Goal: Find specific page/section: Find specific page/section

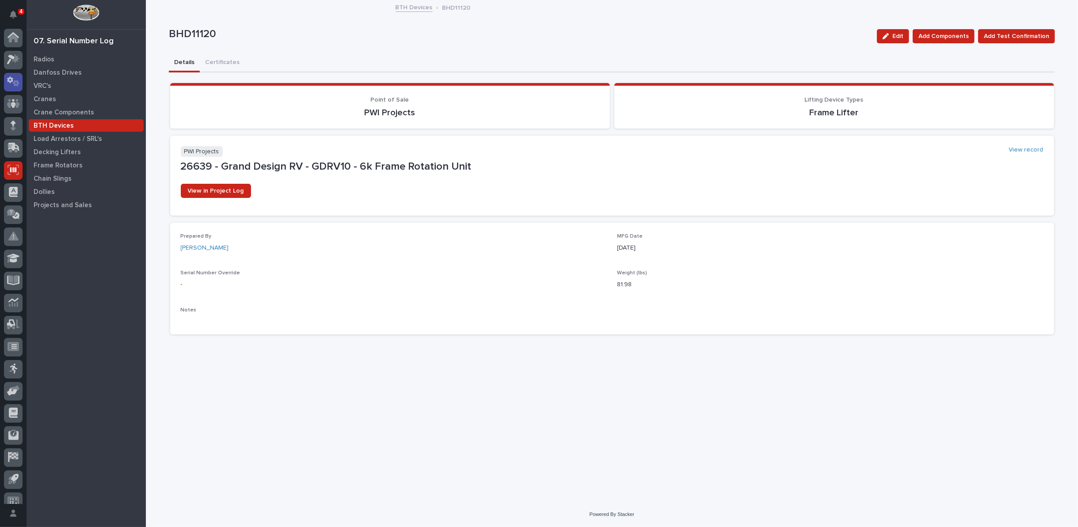
scroll to position [10, 0]
click at [15, 95] on icon at bounding box center [13, 94] width 5 height 9
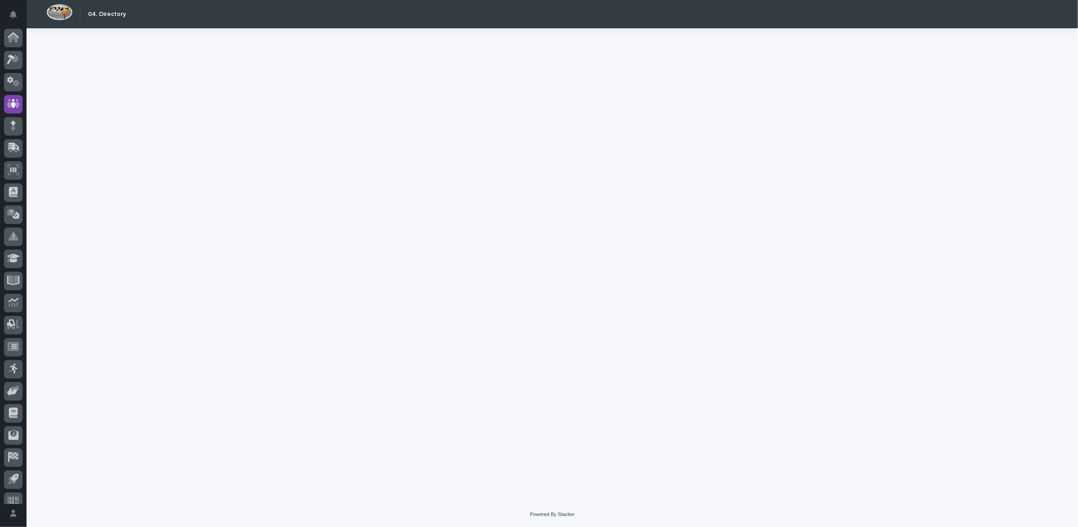
scroll to position [10, 0]
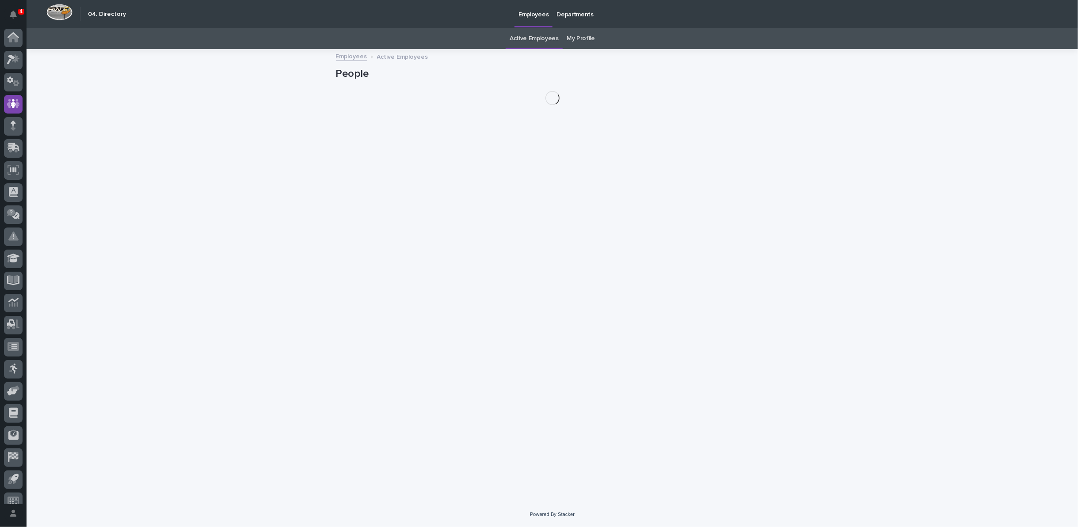
scroll to position [10, 0]
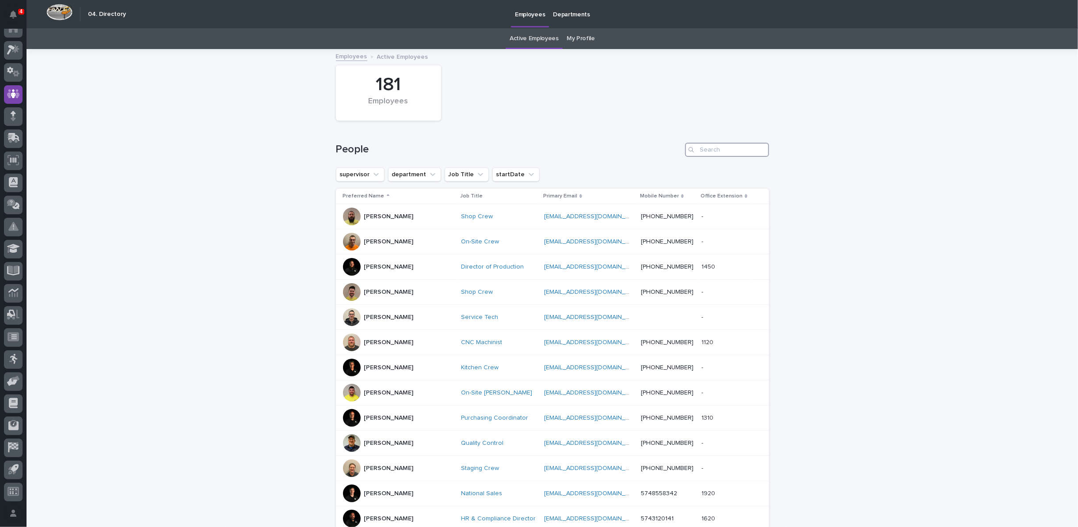
click at [718, 152] on input "Search" at bounding box center [727, 150] width 84 height 14
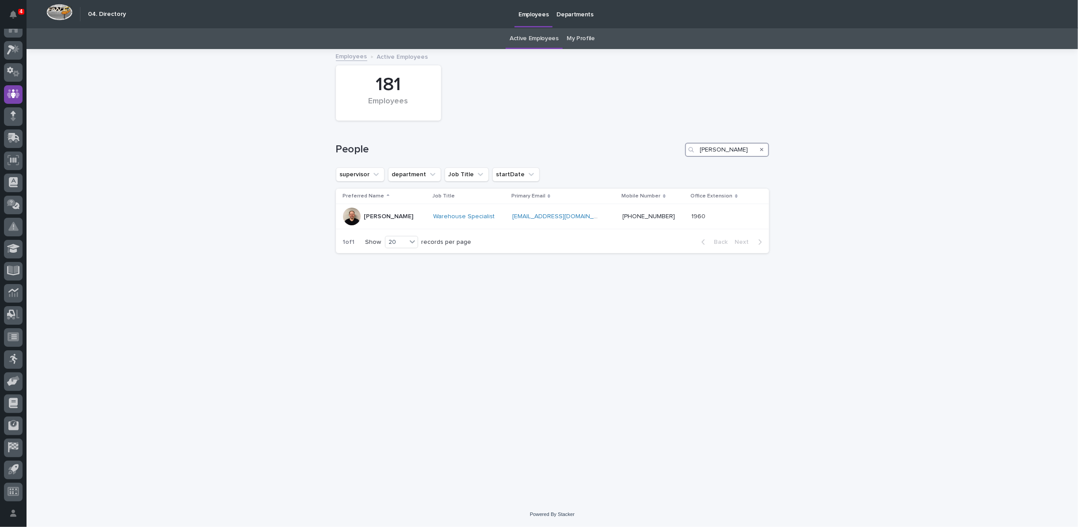
type input "kenny beachy"
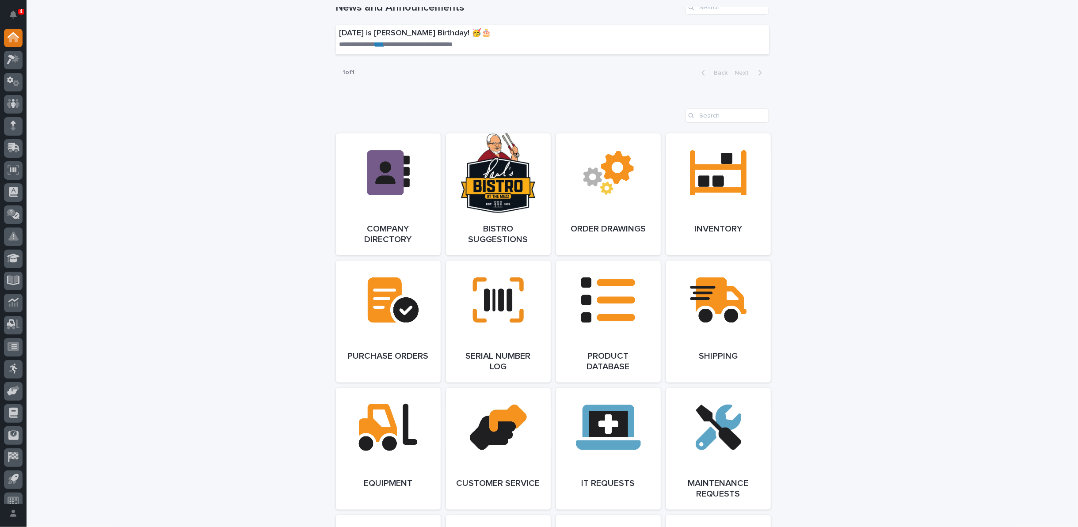
scroll to position [638, 0]
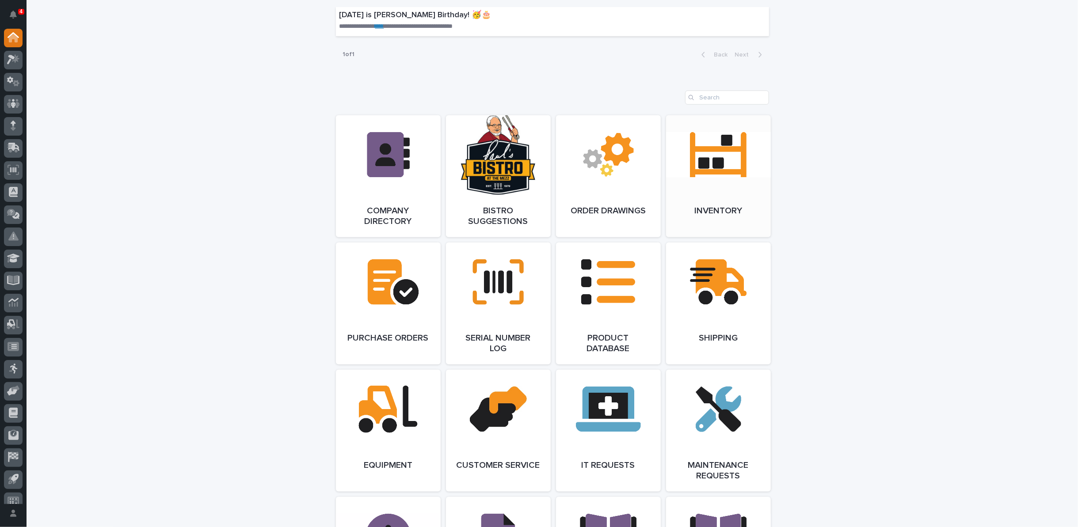
click at [699, 188] on link "Open Link" at bounding box center [718, 176] width 105 height 122
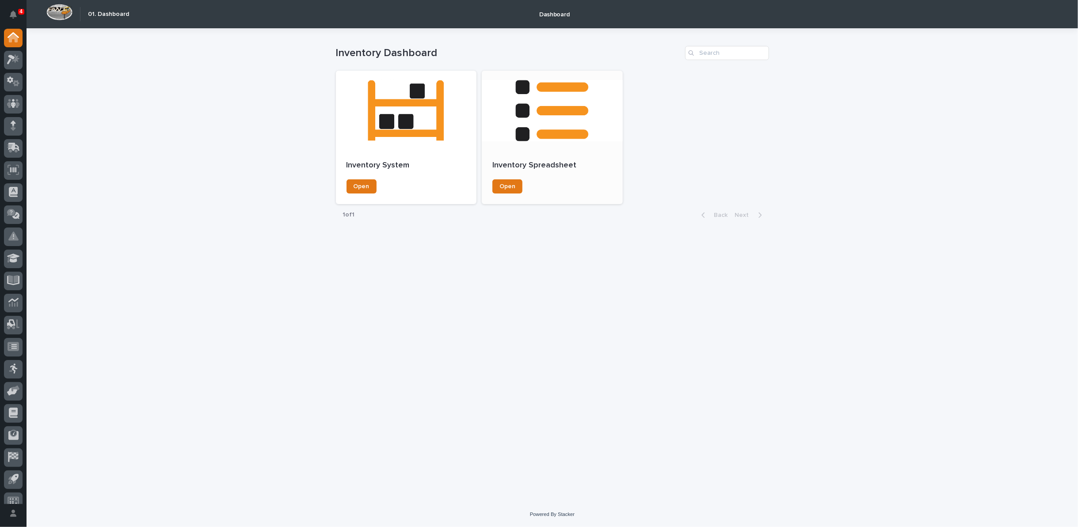
click at [544, 138] on div at bounding box center [552, 111] width 141 height 80
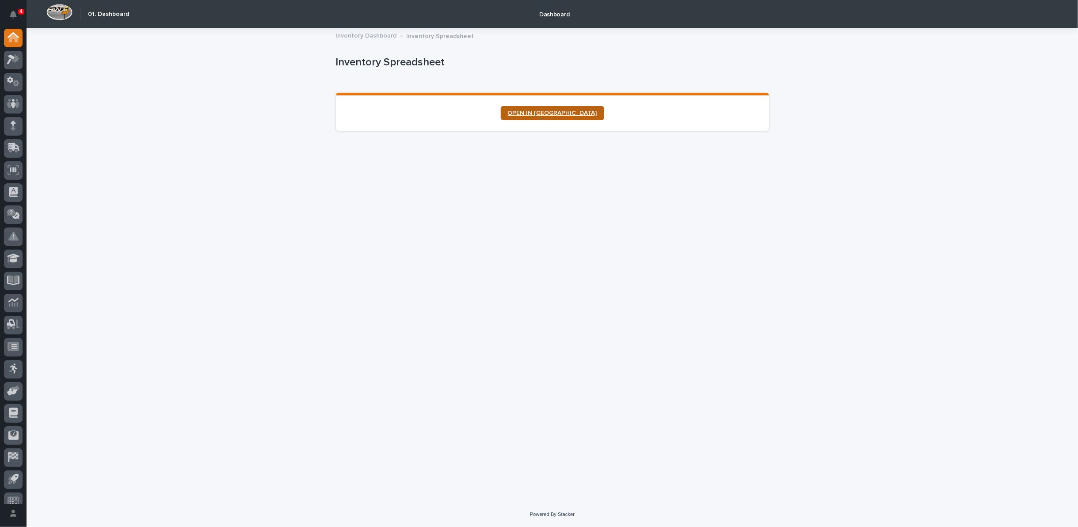
click at [539, 116] on link "OPEN IN [GEOGRAPHIC_DATA]" at bounding box center [552, 113] width 103 height 14
